Goal: Information Seeking & Learning: Learn about a topic

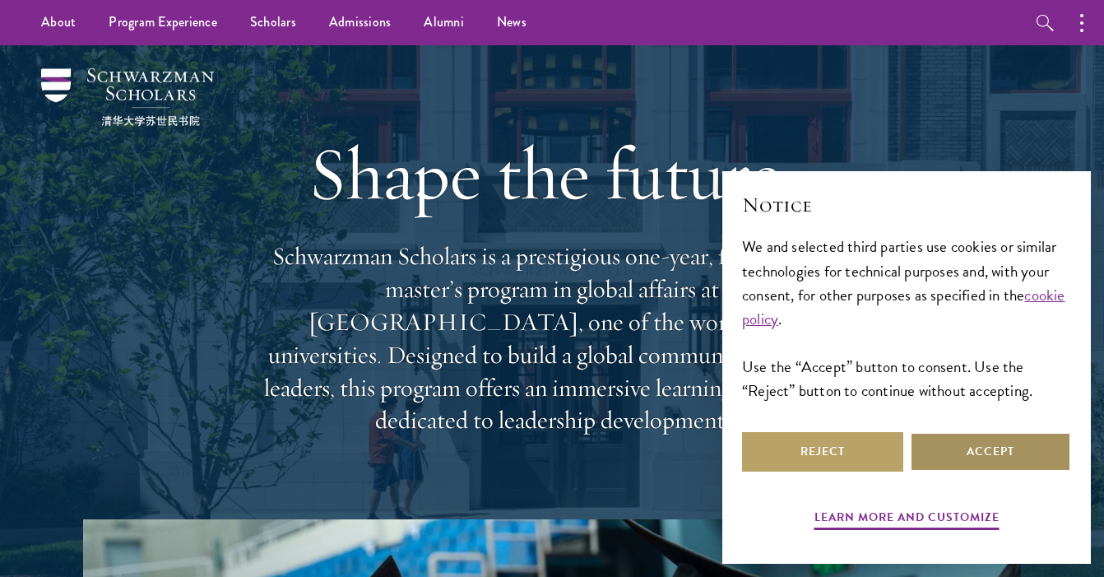
click at [989, 462] on button "Accept" at bounding box center [990, 452] width 161 height 40
